Goal: Complete application form

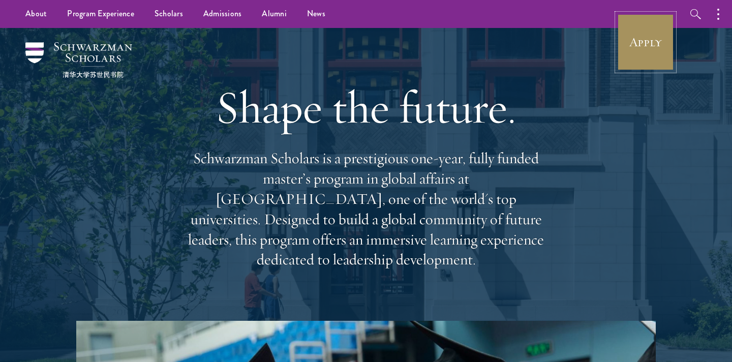
click at [649, 43] on link "Apply" at bounding box center [645, 42] width 57 height 57
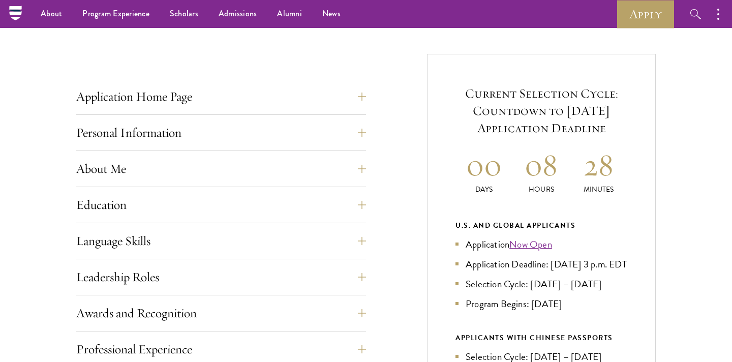
scroll to position [362, 0]
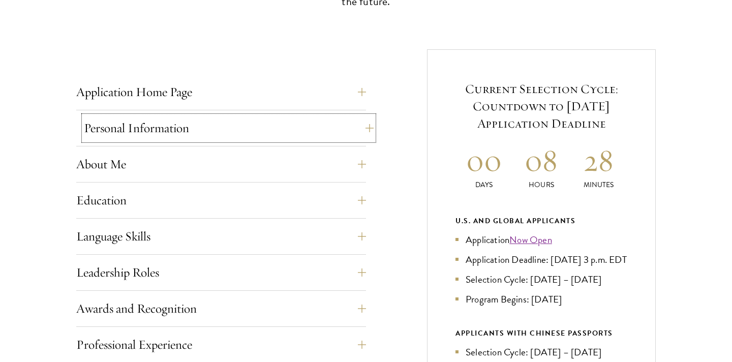
click at [177, 123] on button "Personal Information" at bounding box center [229, 128] width 290 height 24
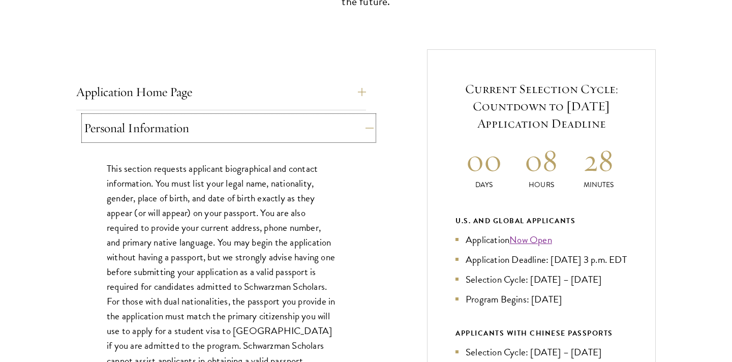
click at [177, 123] on button "Personal Information" at bounding box center [229, 128] width 290 height 24
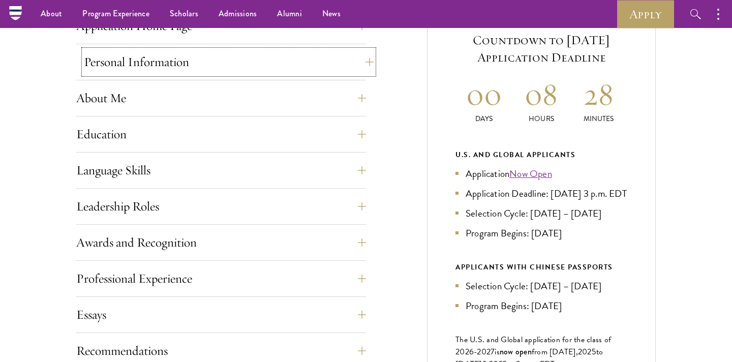
scroll to position [399, 0]
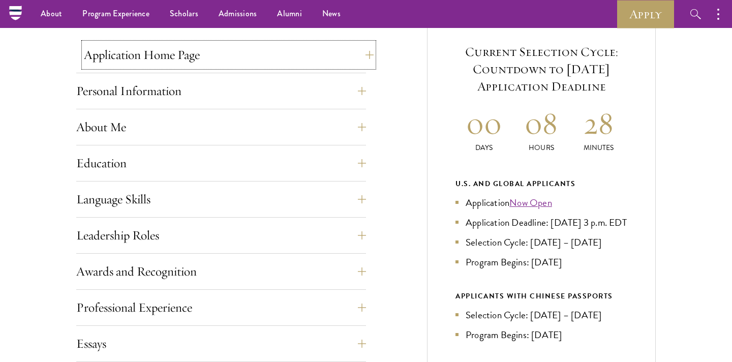
click at [140, 60] on button "Application Home Page" at bounding box center [229, 55] width 290 height 24
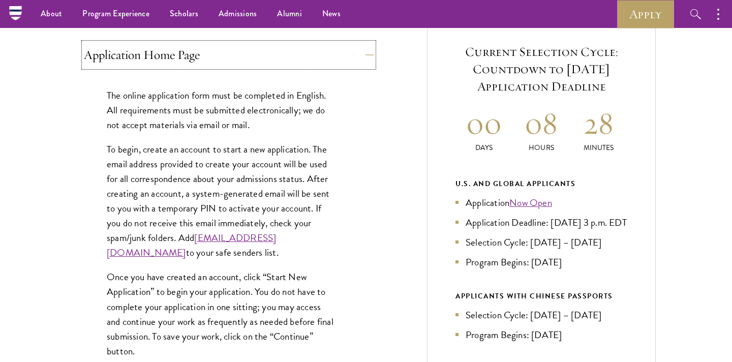
click at [180, 64] on button "Application Home Page" at bounding box center [229, 55] width 290 height 24
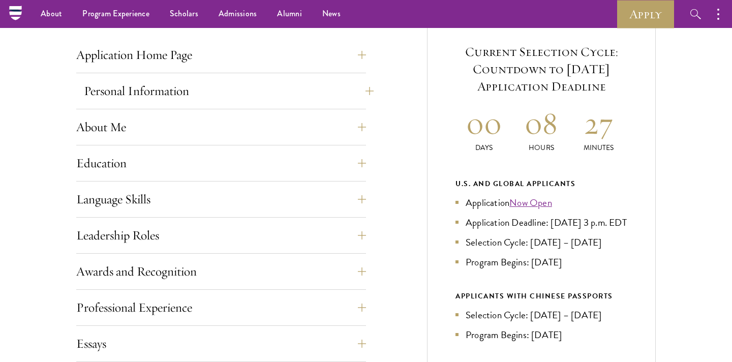
click at [170, 96] on button "Personal Information" at bounding box center [229, 91] width 290 height 24
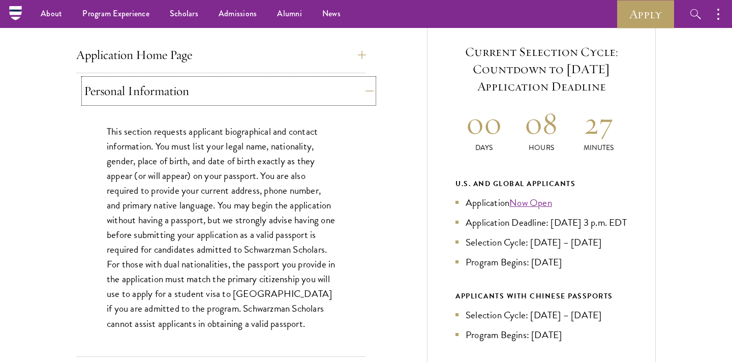
click at [170, 96] on button "Personal Information" at bounding box center [229, 91] width 290 height 24
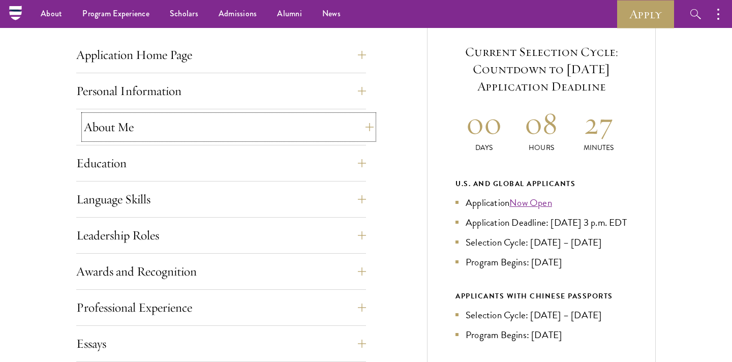
click at [160, 127] on button "About Me" at bounding box center [229, 127] width 290 height 24
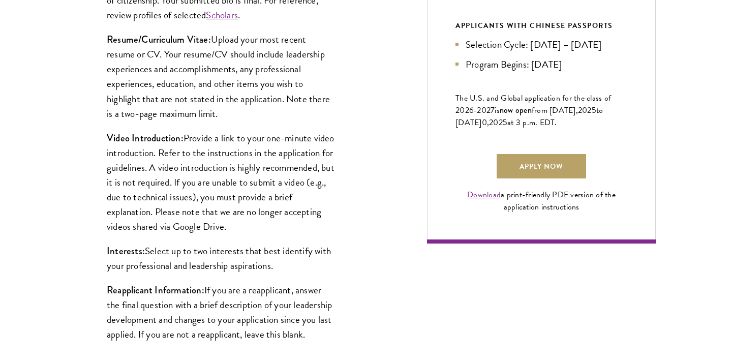
scroll to position [741, 0]
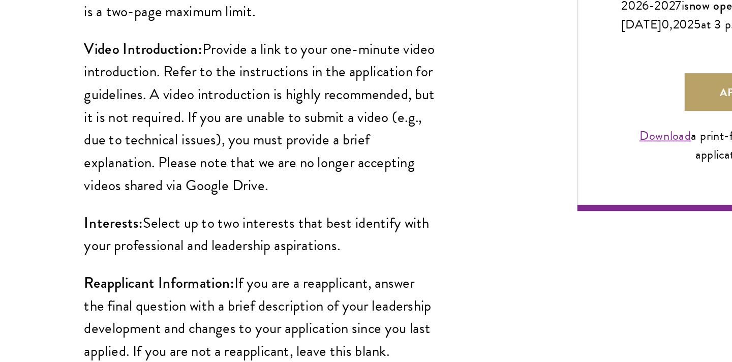
click at [178, 101] on p "Video Introduction: Provide a link to your one-minute video introduction. Refer…" at bounding box center [221, 110] width 229 height 103
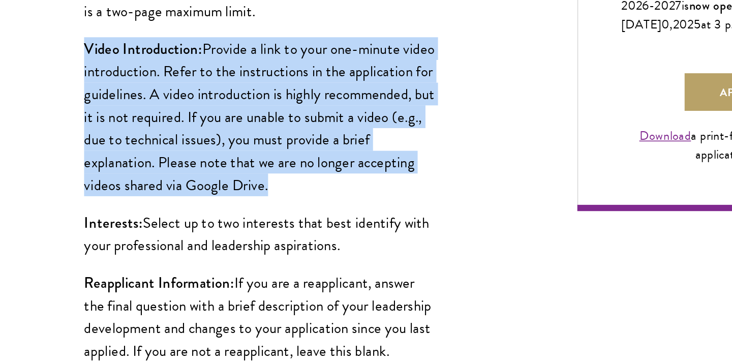
click at [219, 105] on p "Video Introduction: Provide a link to your one-minute video introduction. Refer…" at bounding box center [221, 110] width 229 height 103
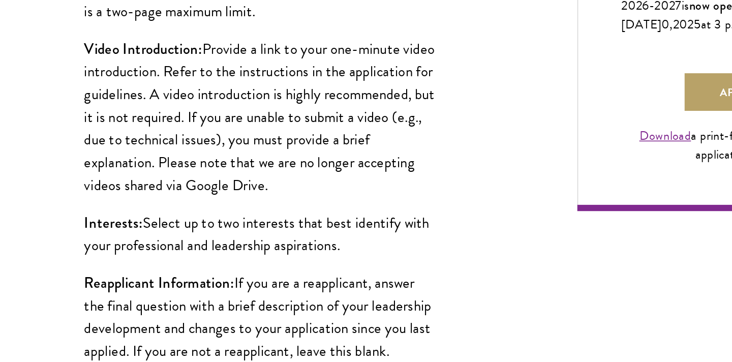
click at [219, 105] on p "Video Introduction: Provide a link to your one-minute video introduction. Refer…" at bounding box center [221, 110] width 229 height 103
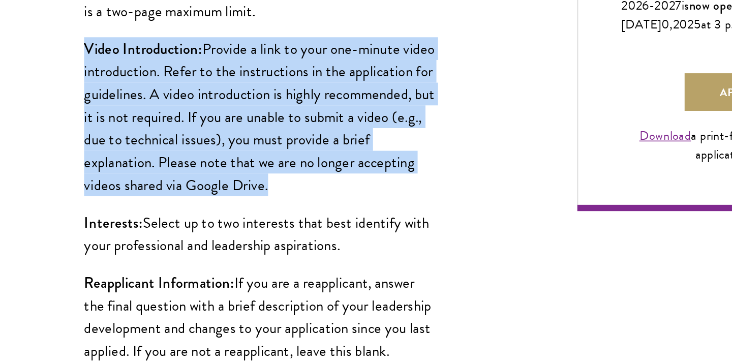
click at [254, 111] on p "Video Introduction: Provide a link to your one-minute video introduction. Refer…" at bounding box center [221, 110] width 229 height 103
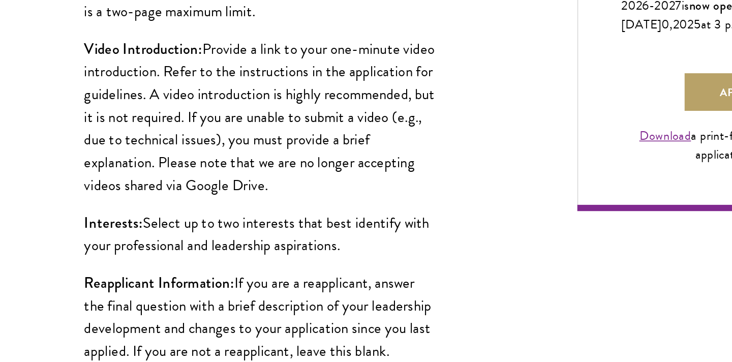
click at [254, 111] on p "Video Introduction: Provide a link to your one-minute video introduction. Refer…" at bounding box center [221, 110] width 229 height 103
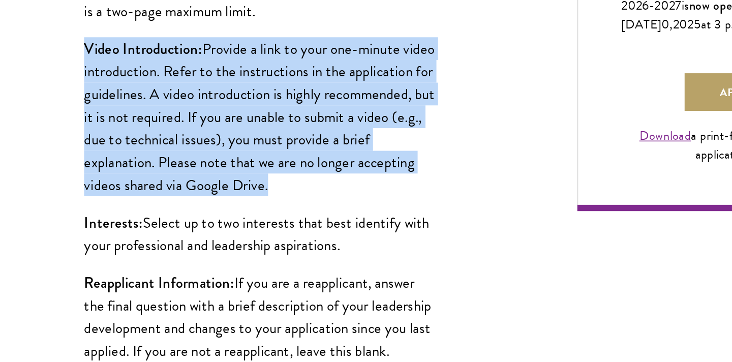
click at [261, 111] on p "Video Introduction: Provide a link to your one-minute video introduction. Refer…" at bounding box center [221, 110] width 229 height 103
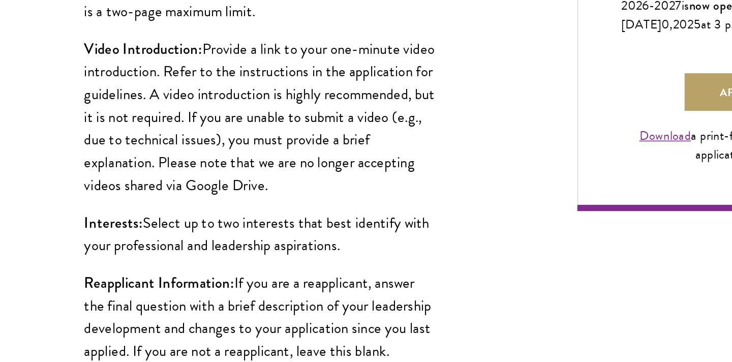
click at [261, 111] on p "Video Introduction: Provide a link to your one-minute video introduction. Refer…" at bounding box center [221, 110] width 229 height 103
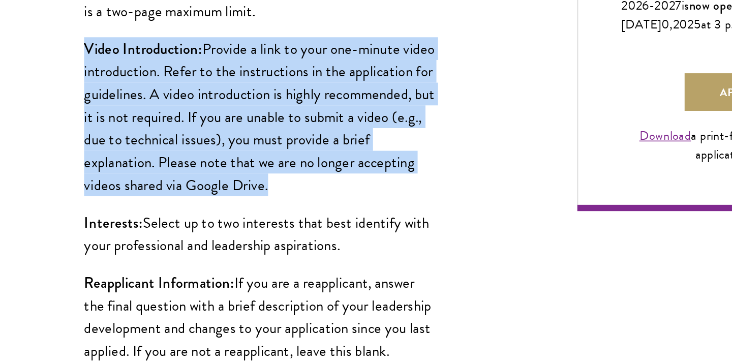
click at [278, 114] on p "Video Introduction: Provide a link to your one-minute video introduction. Refer…" at bounding box center [221, 110] width 229 height 103
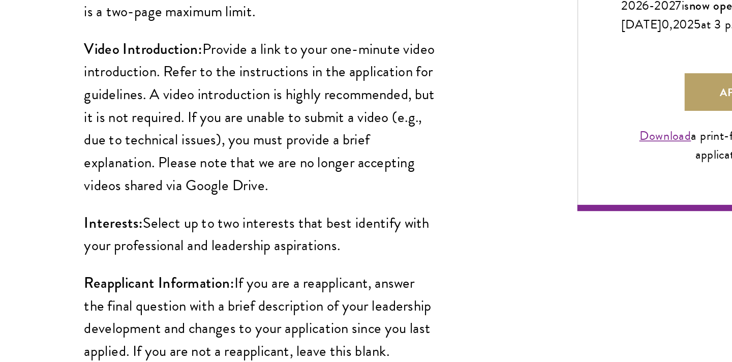
click at [259, 107] on p "Video Introduction: Provide a link to your one-minute video introduction. Refer…" at bounding box center [221, 110] width 229 height 103
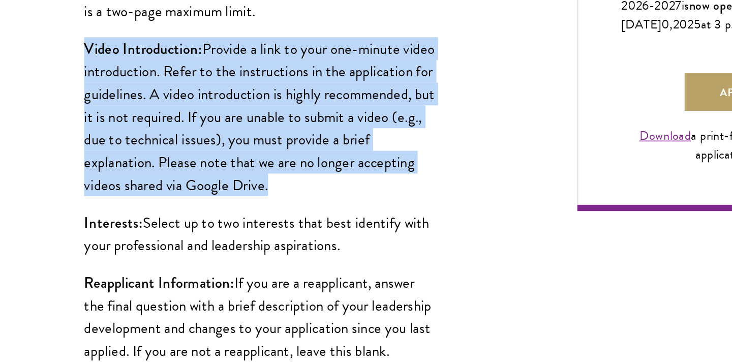
click at [285, 118] on p "Video Introduction: Provide a link to your one-minute video introduction. Refer…" at bounding box center [221, 110] width 229 height 103
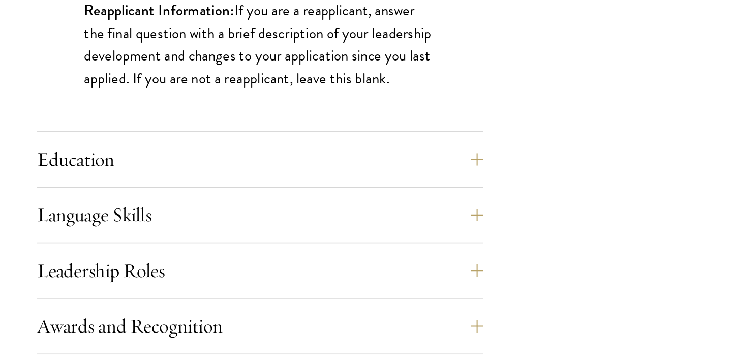
scroll to position [828, 0]
